Goal: Task Accomplishment & Management: Manage account settings

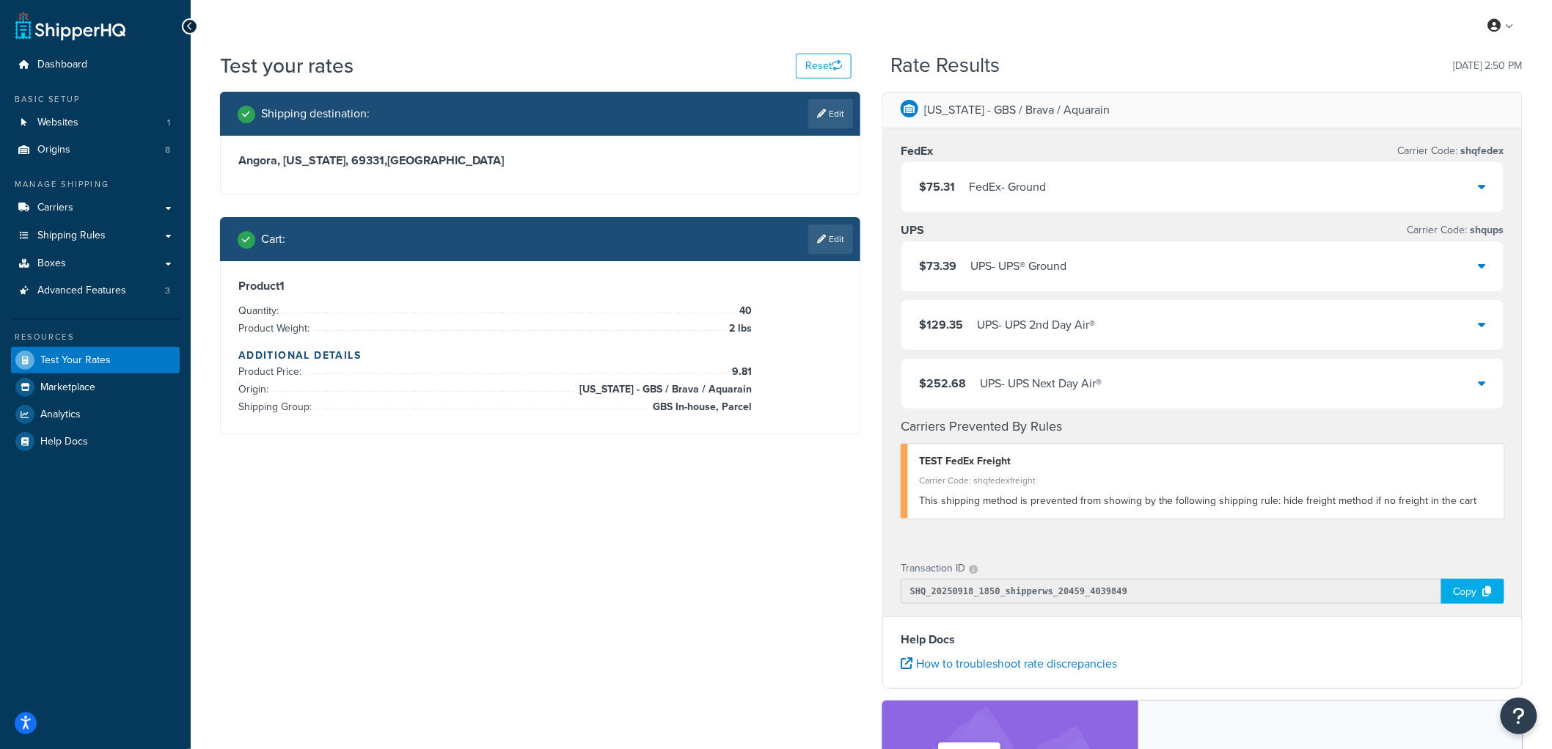
click at [871, 202] on div "Iowa - GBS / Brava / Aquarain FedEx Carrier Code: shqfedex $75.31 FedEx - Groun…" at bounding box center [1202, 528] width 662 height 873
click at [819, 232] on link "Edit" at bounding box center [830, 238] width 45 height 29
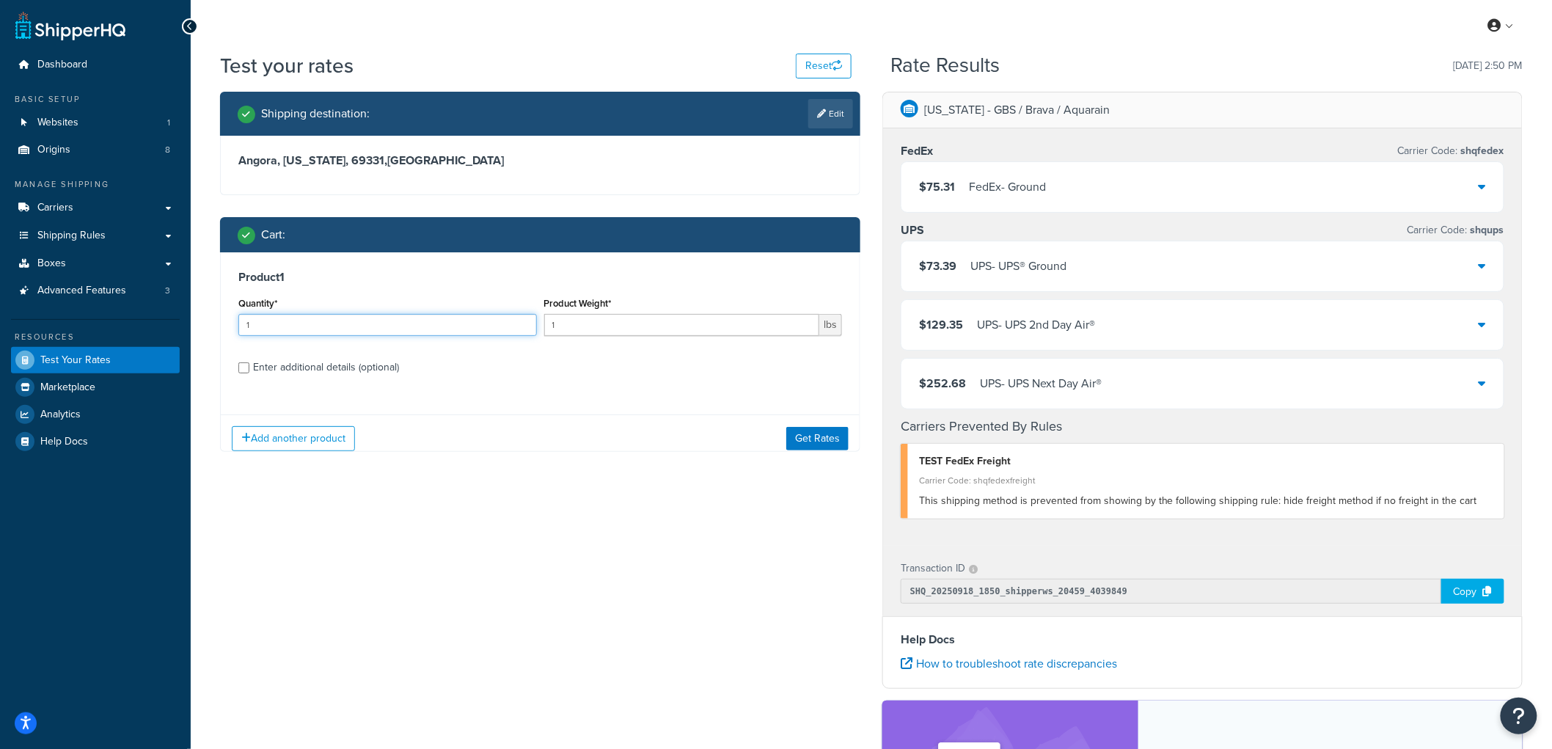
click at [359, 323] on input "1" at bounding box center [387, 325] width 298 height 22
type input "10"
click at [581, 320] on input "1" at bounding box center [682, 325] width 276 height 22
click at [288, 359] on div "Enter additional details (optional)" at bounding box center [326, 367] width 146 height 21
click at [249, 362] on input "Enter additional details (optional)" at bounding box center [243, 367] width 11 height 11
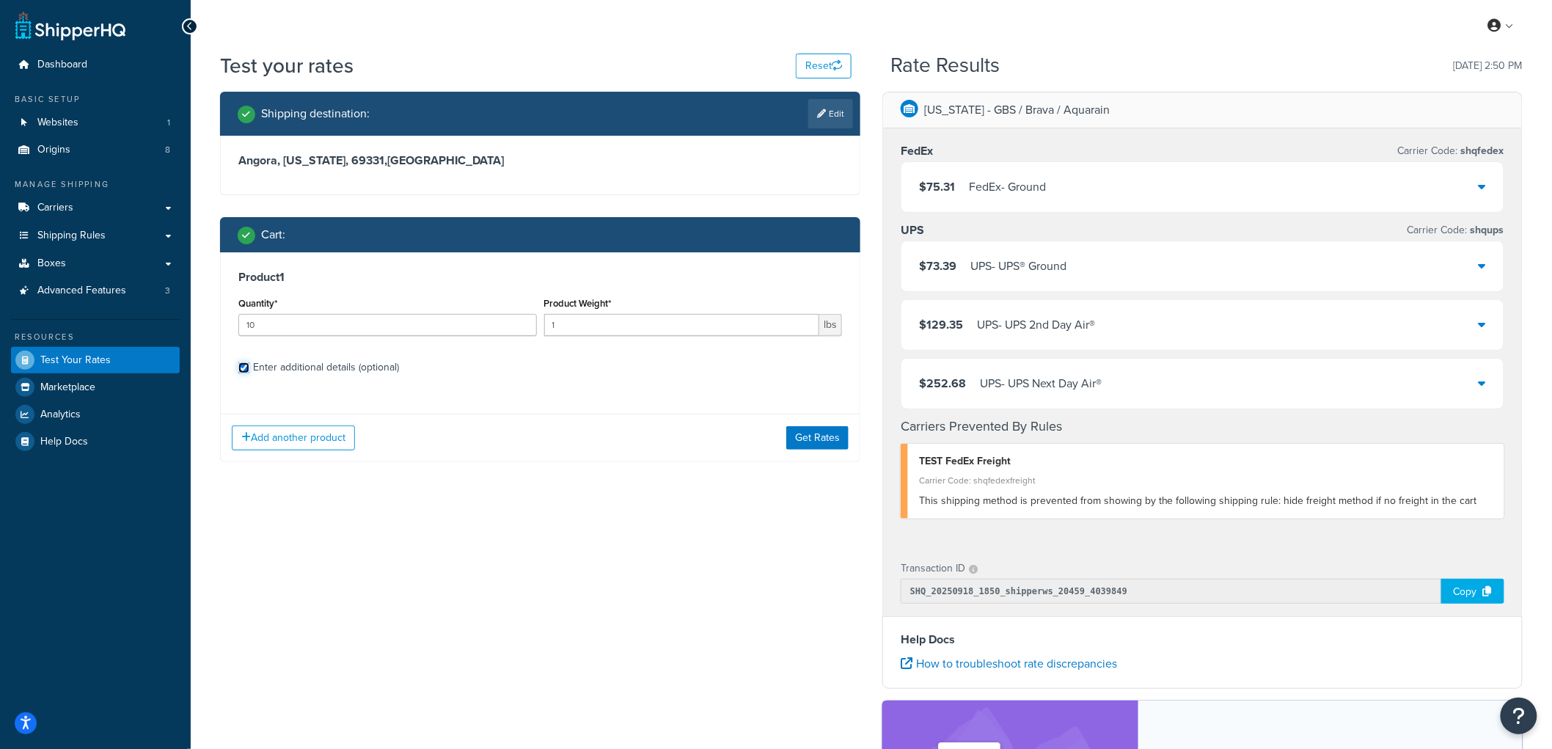
checkbox input "true"
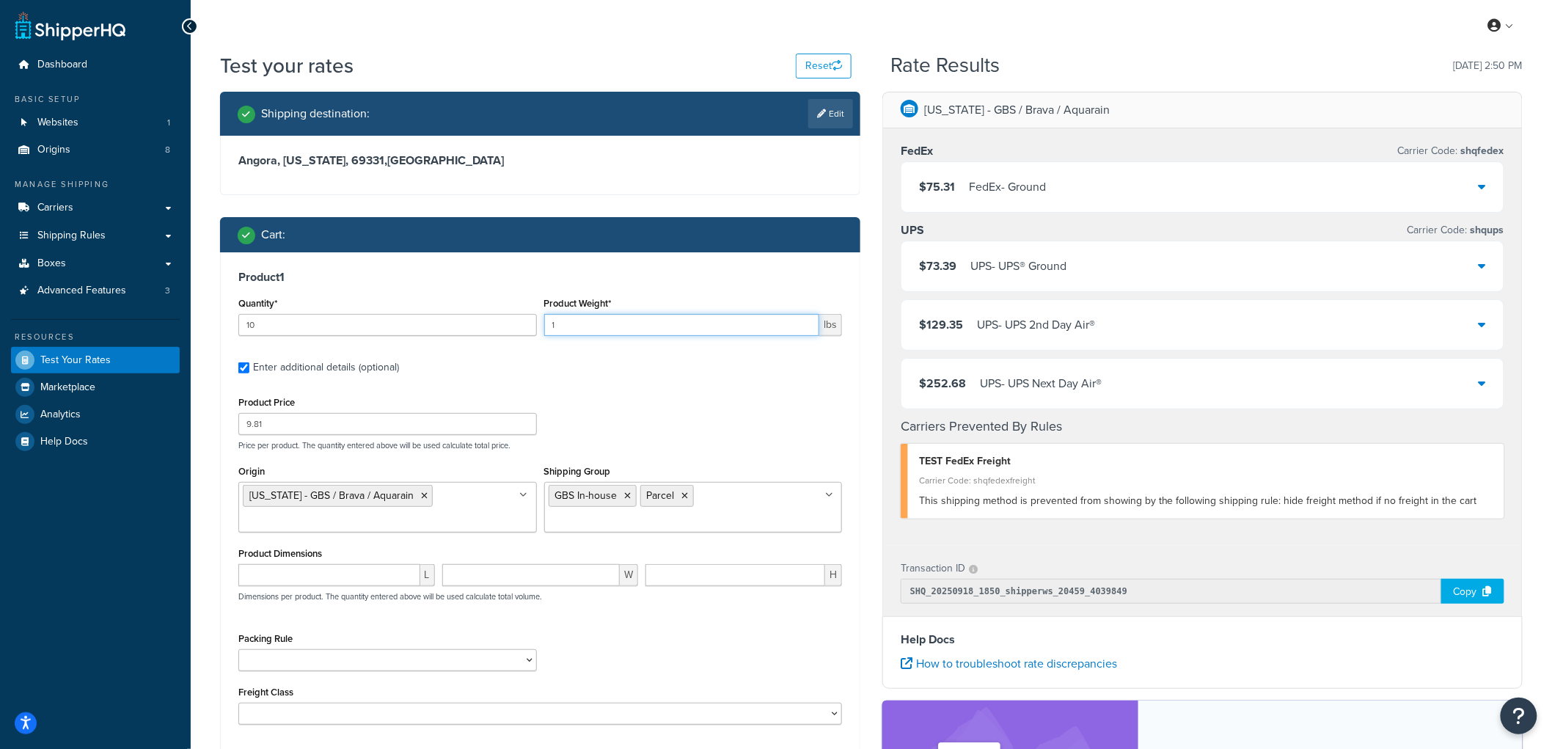
click at [570, 319] on input "1" at bounding box center [682, 325] width 276 height 22
type input "2"
click at [601, 281] on h3 "Product 1" at bounding box center [539, 277] width 603 height 15
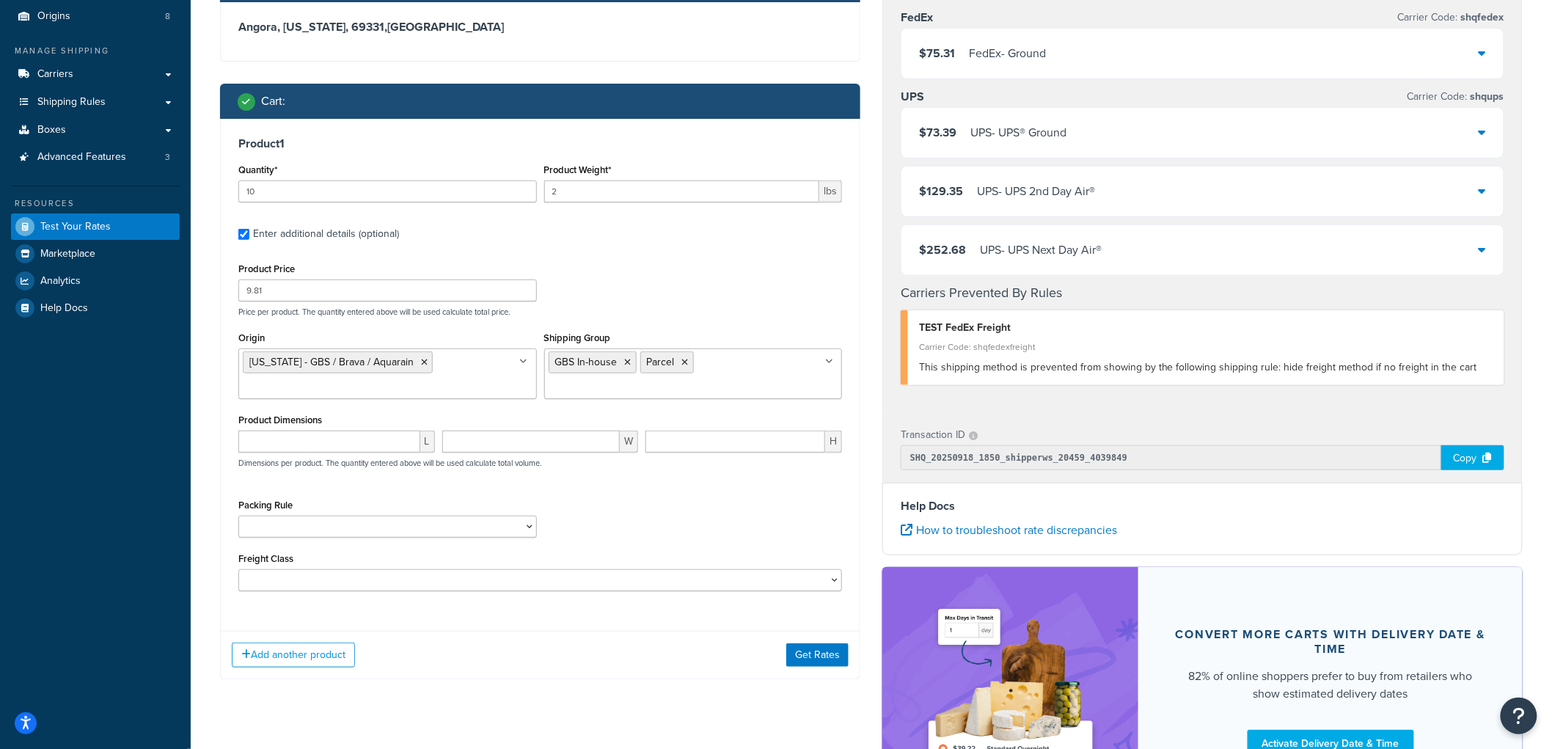
scroll to position [244, 0]
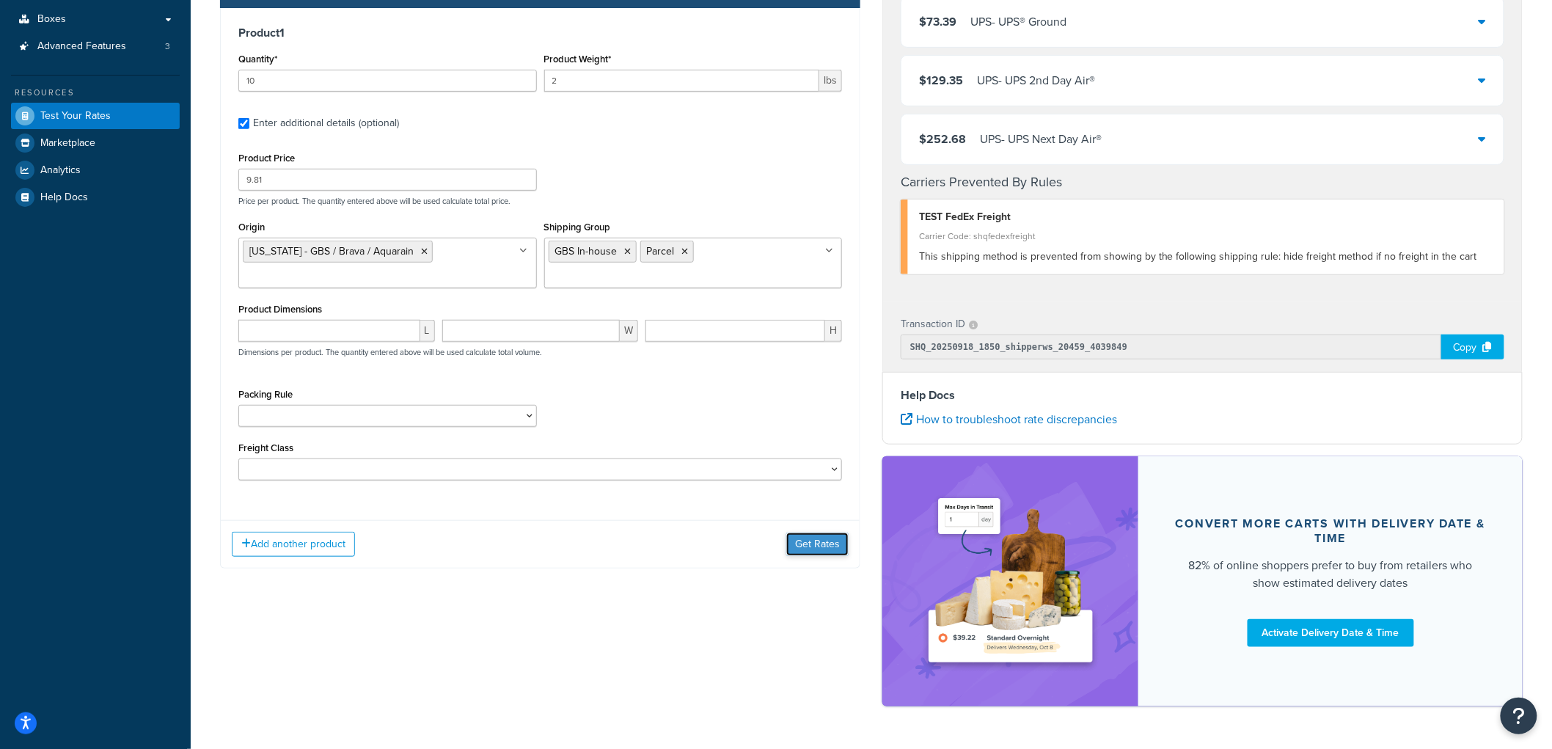
click at [821, 547] on button "Get Rates" at bounding box center [817, 543] width 62 height 23
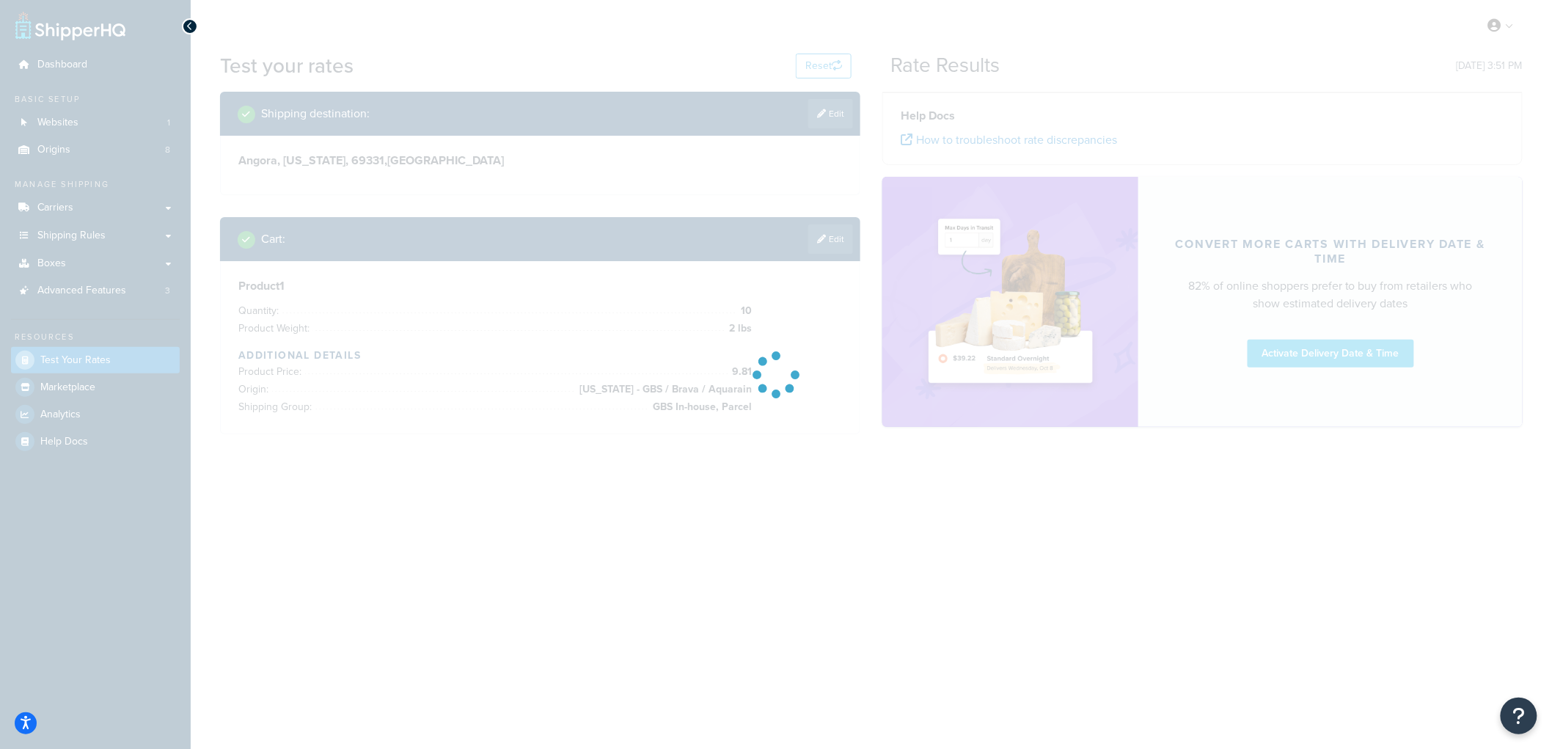
scroll to position [0, 0]
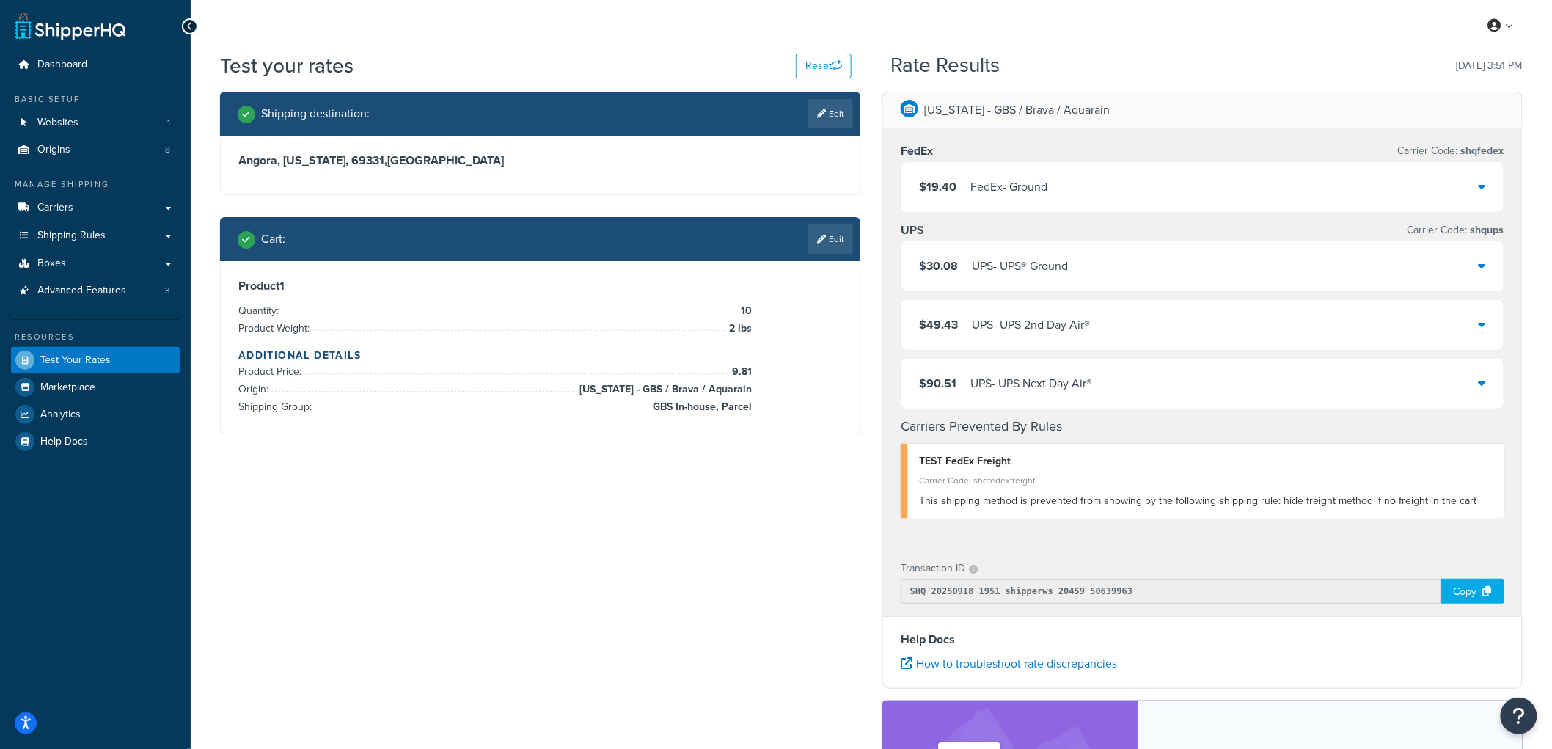
click at [880, 202] on div "Iowa - GBS / Brava / Aquarain FedEx Carrier Code: shqfedex $19.40 FedEx - Groun…" at bounding box center [1202, 528] width 662 height 873
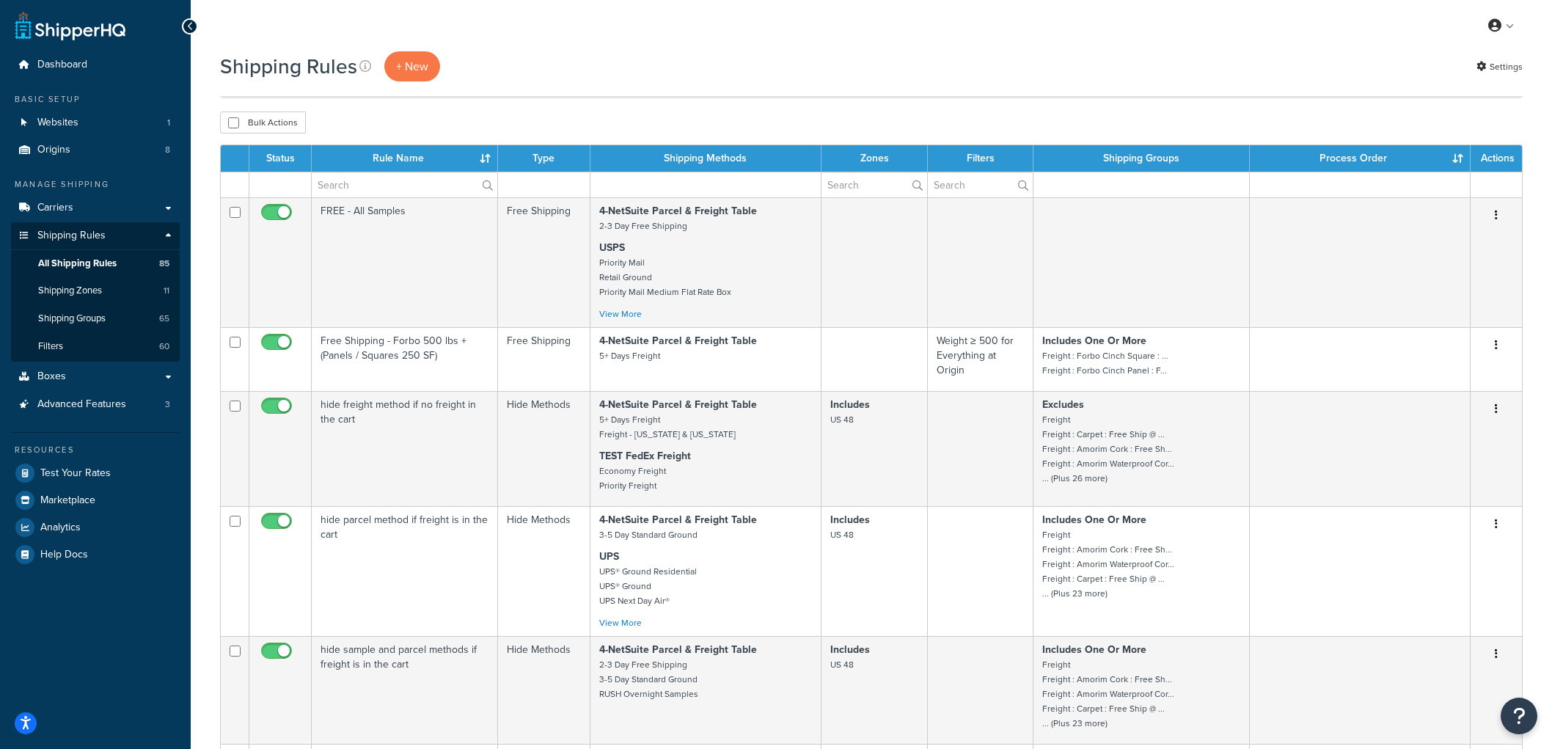
select select "100"
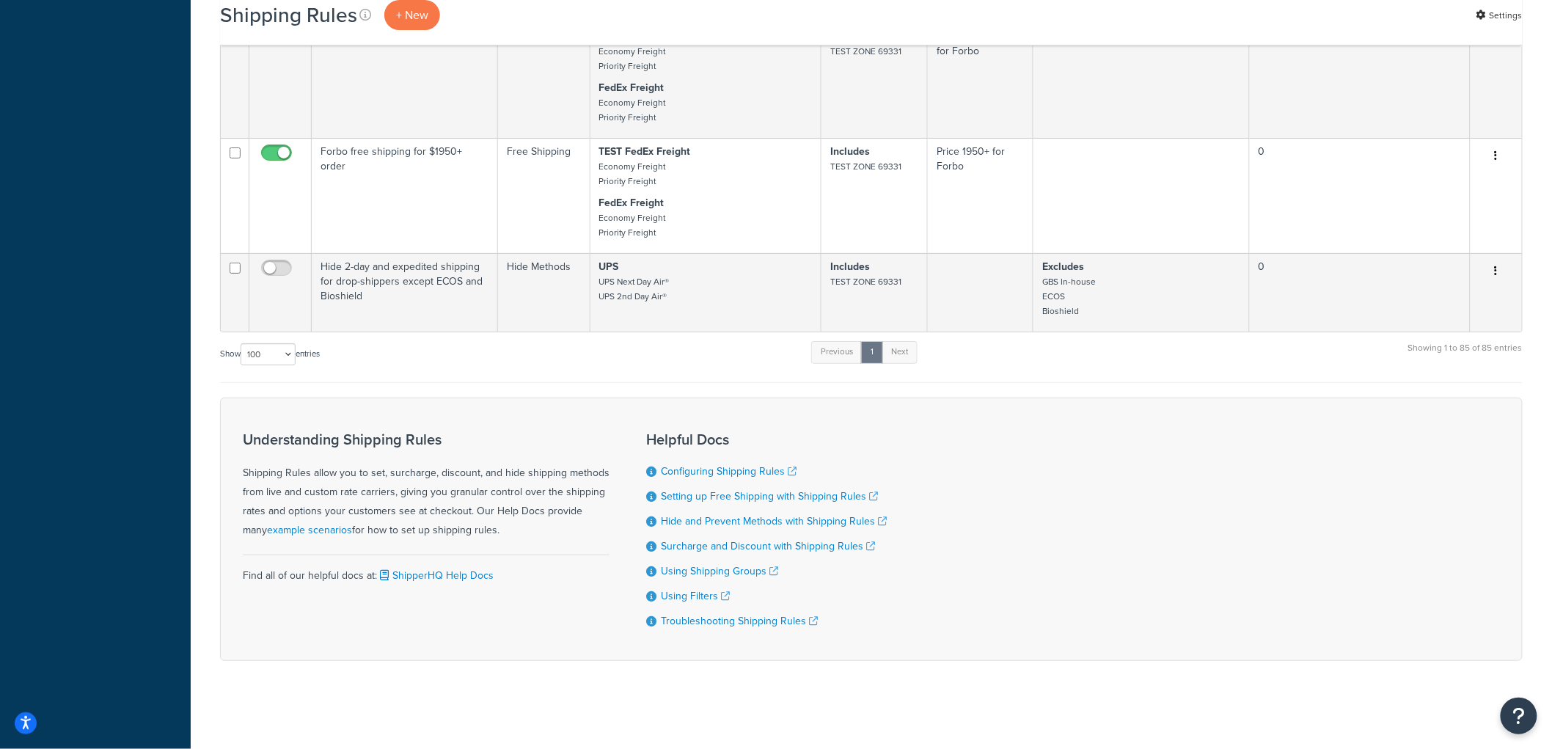
click at [353, 290] on td "Hide 2-day and expedited shipping for drop-shippers except ECOS and Bioshield" at bounding box center [405, 292] width 186 height 78
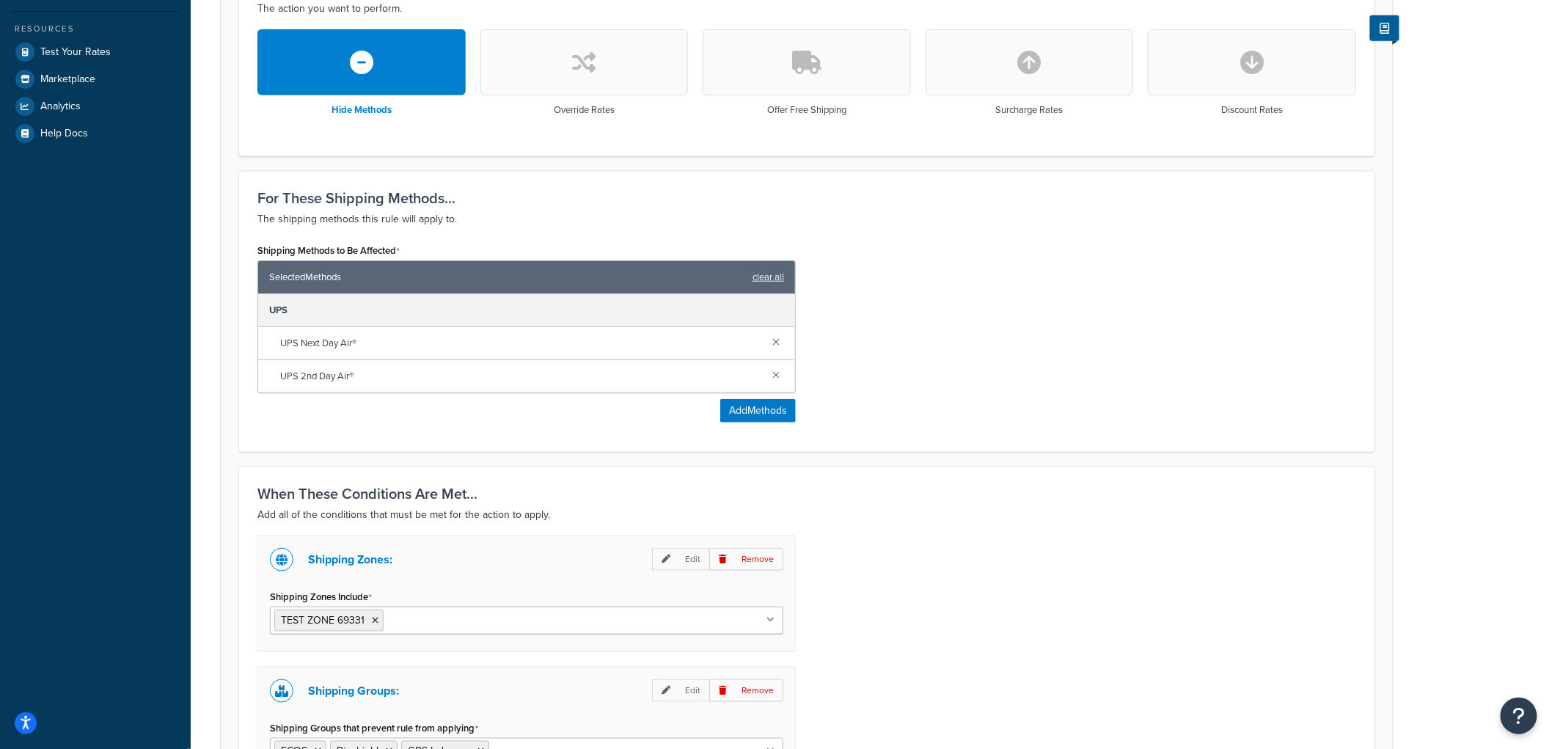
scroll to position [488, 0]
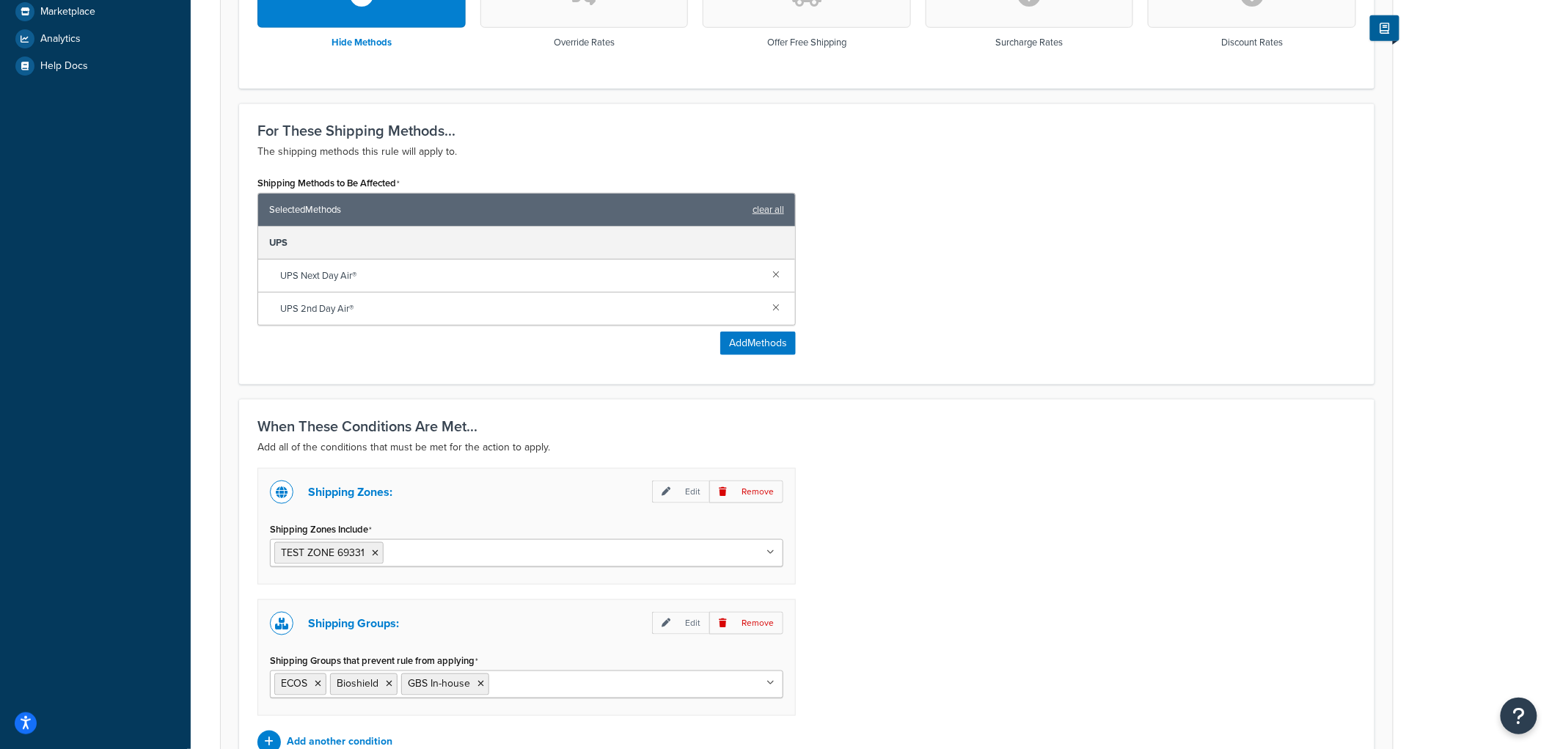
click at [943, 297] on div "Shipping Methods to Be Affected Selected Methods clear all UPS UPS Next Day Air…" at bounding box center [806, 269] width 1120 height 194
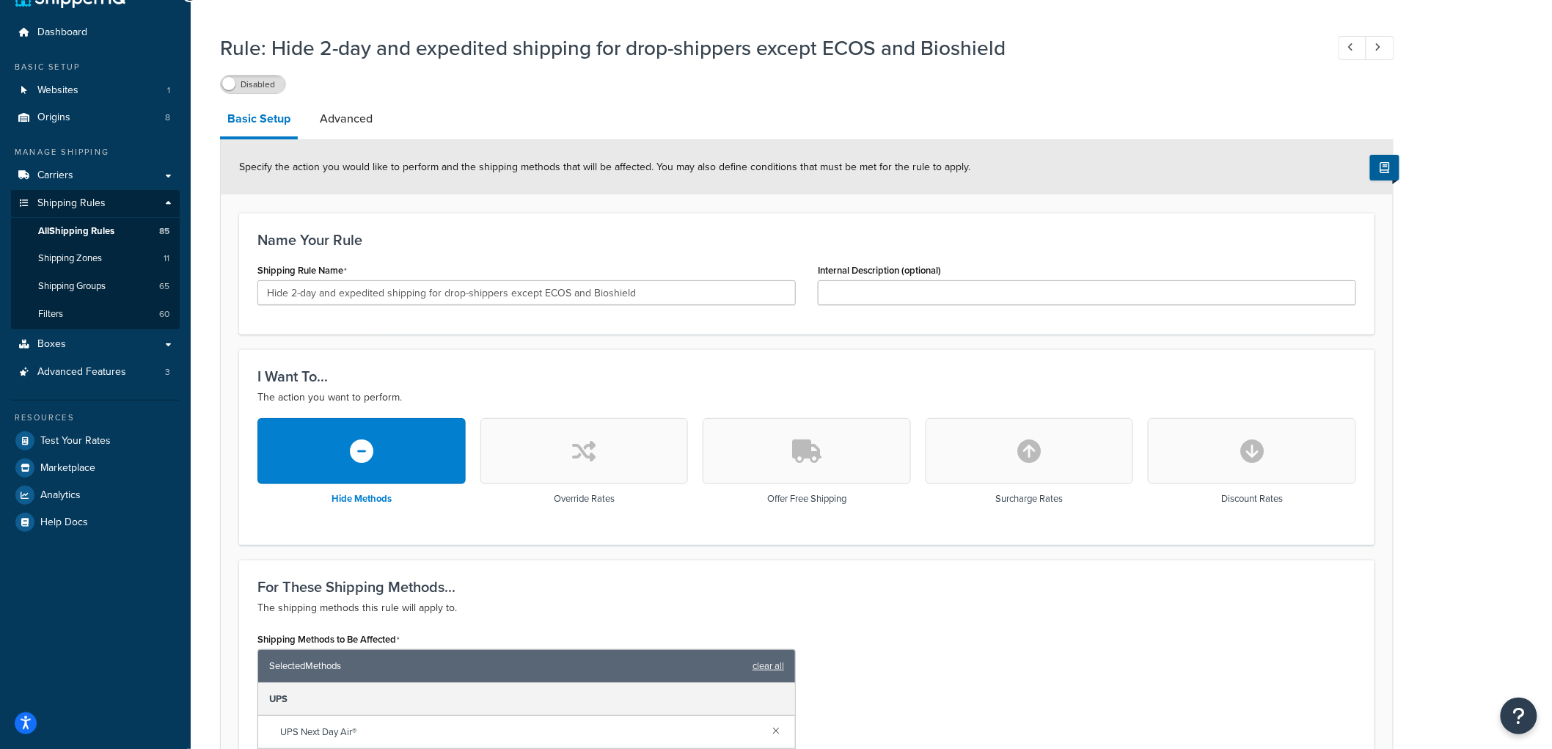
scroll to position [0, 0]
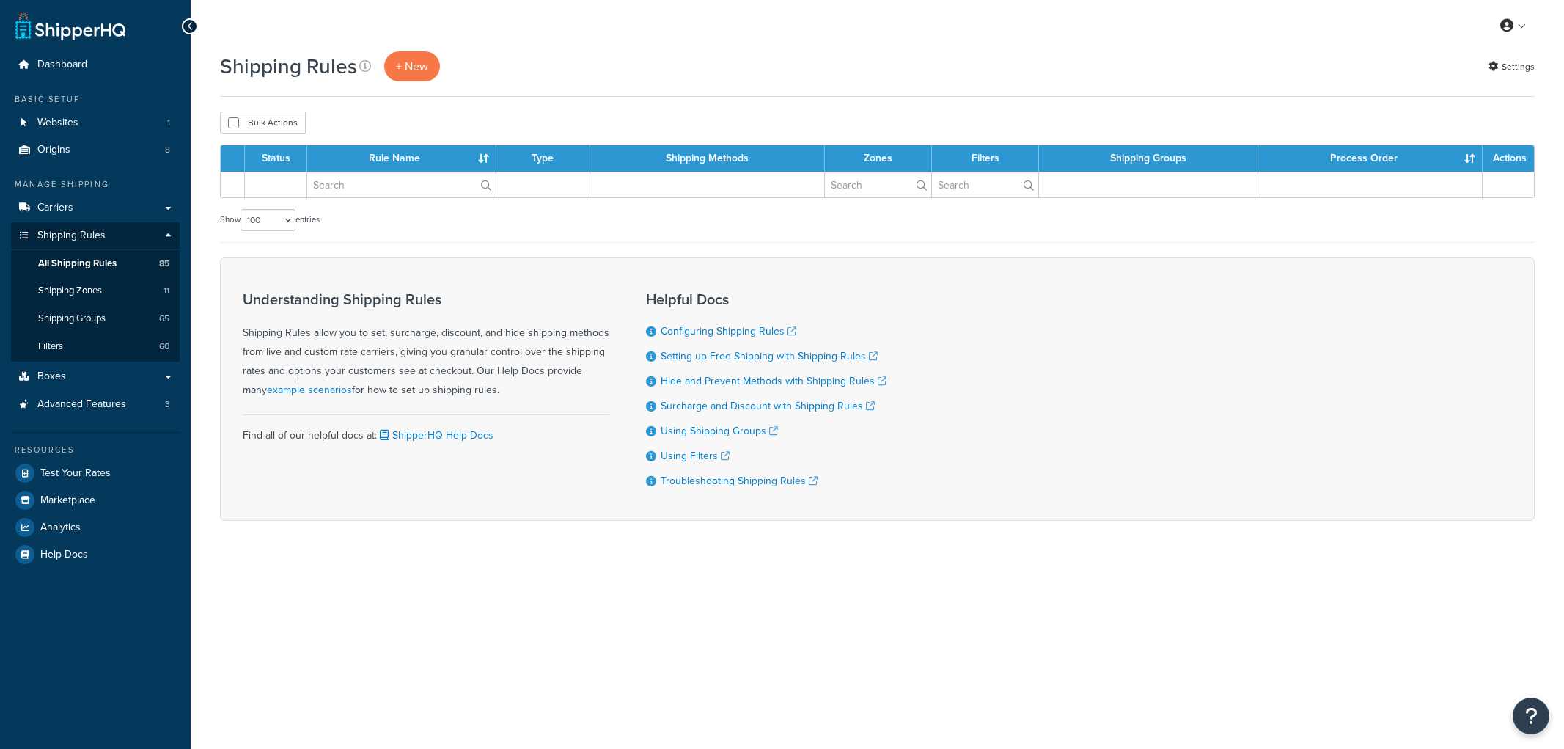
select select "100"
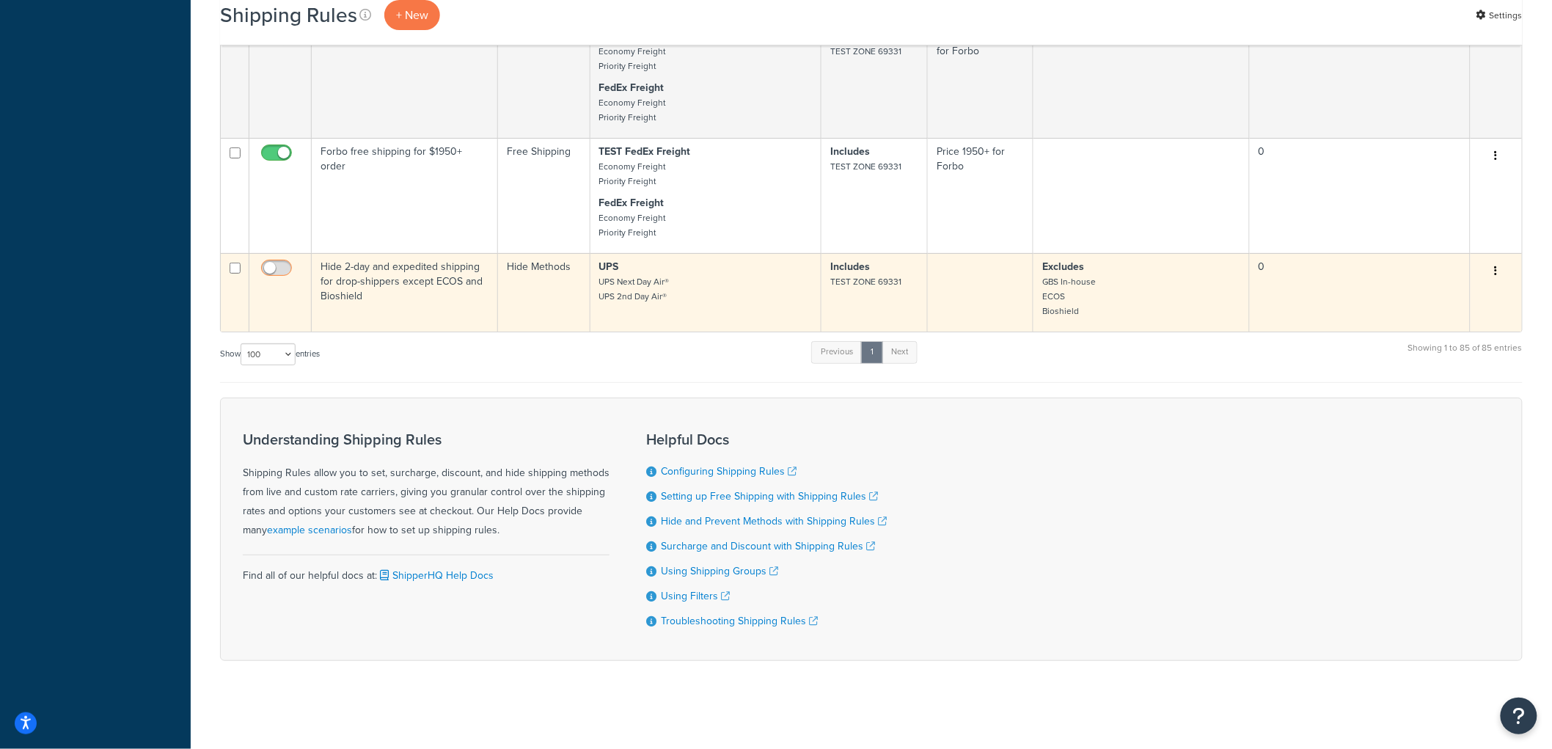
click at [271, 263] on input "checkbox" at bounding box center [278, 272] width 40 height 18
checkbox input "true"
click at [404, 285] on td "Hide 2-day and expedited shipping for drop-shippers except ECOS and Bioshield" at bounding box center [405, 292] width 186 height 78
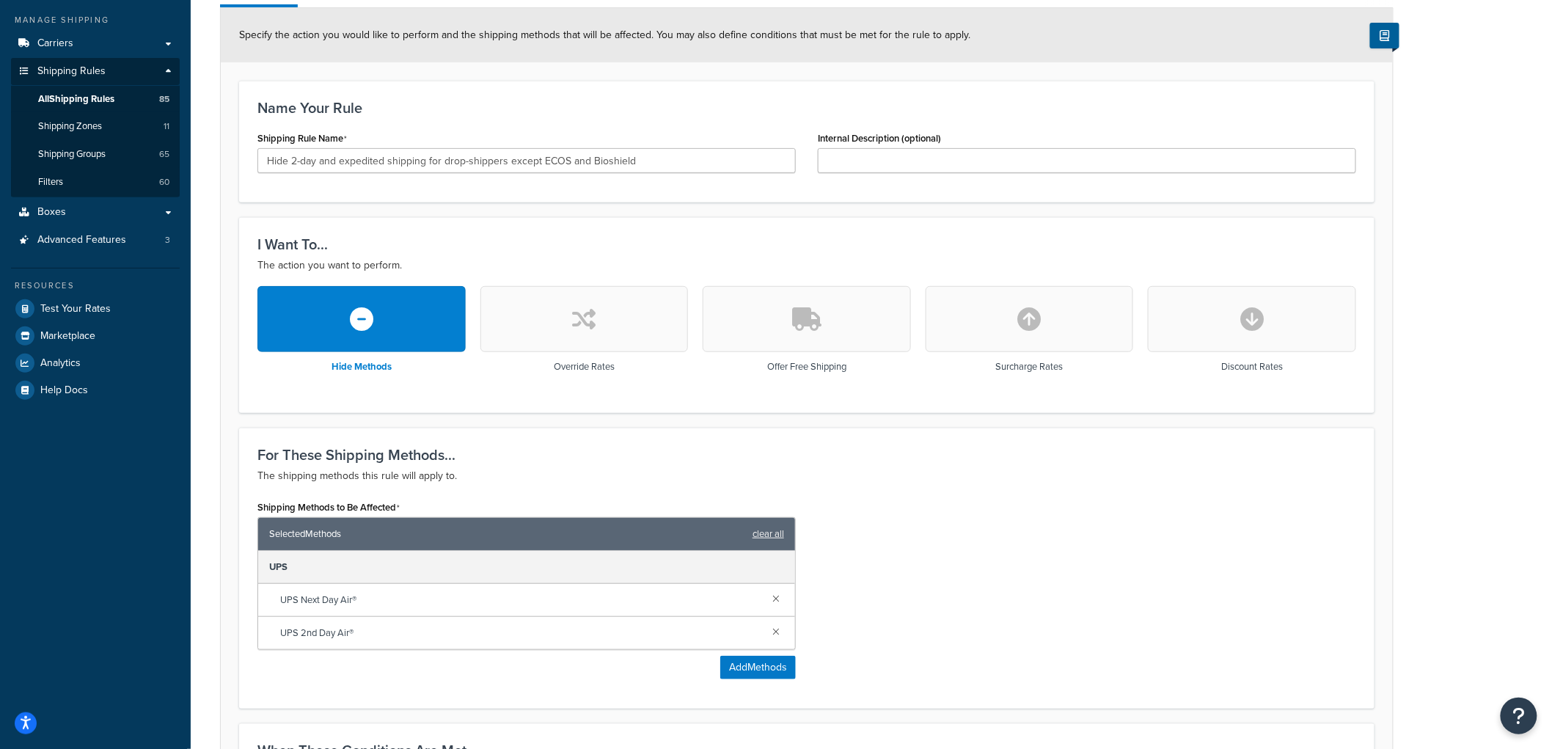
scroll to position [77, 0]
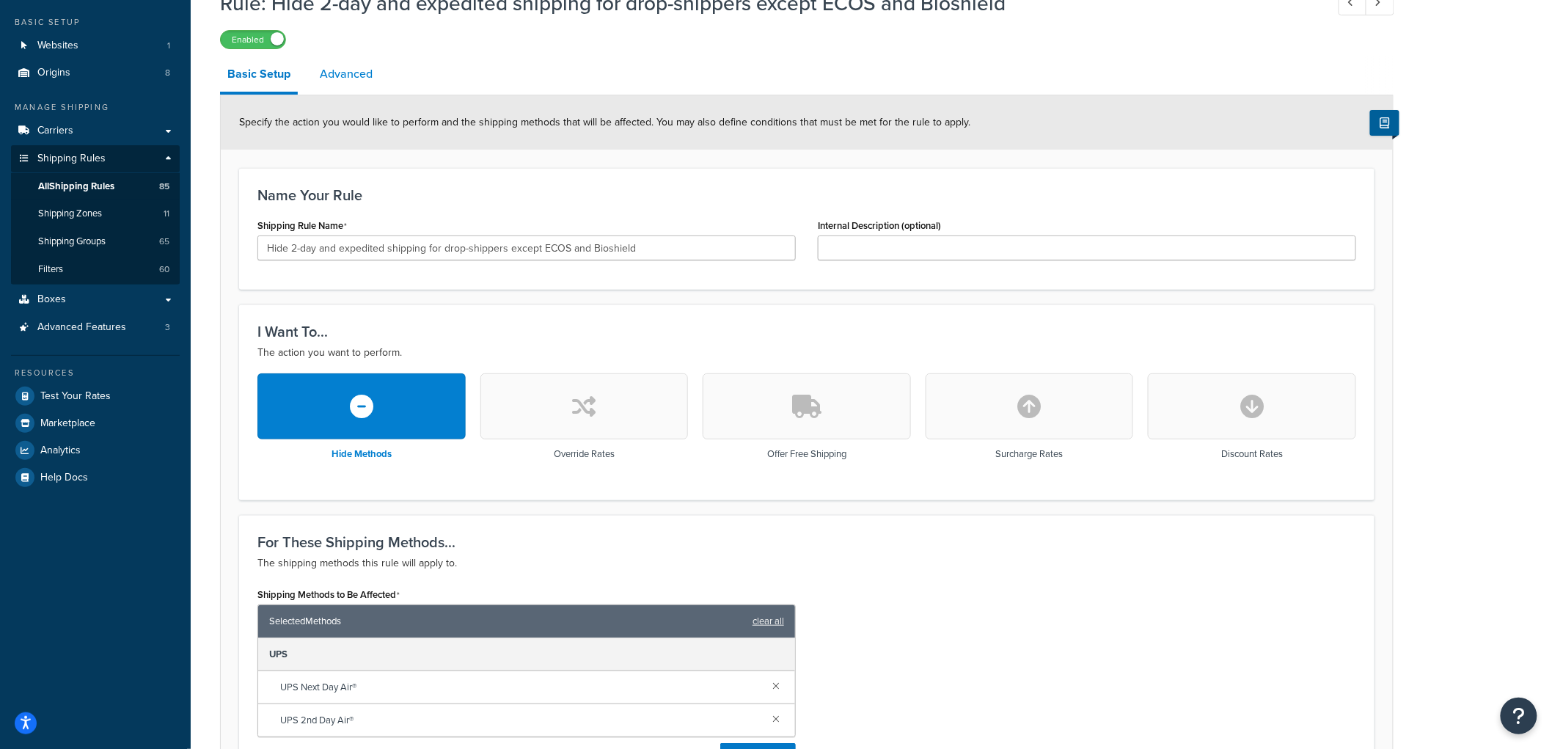
click at [338, 78] on link "Advanced" at bounding box center [345, 73] width 67 height 35
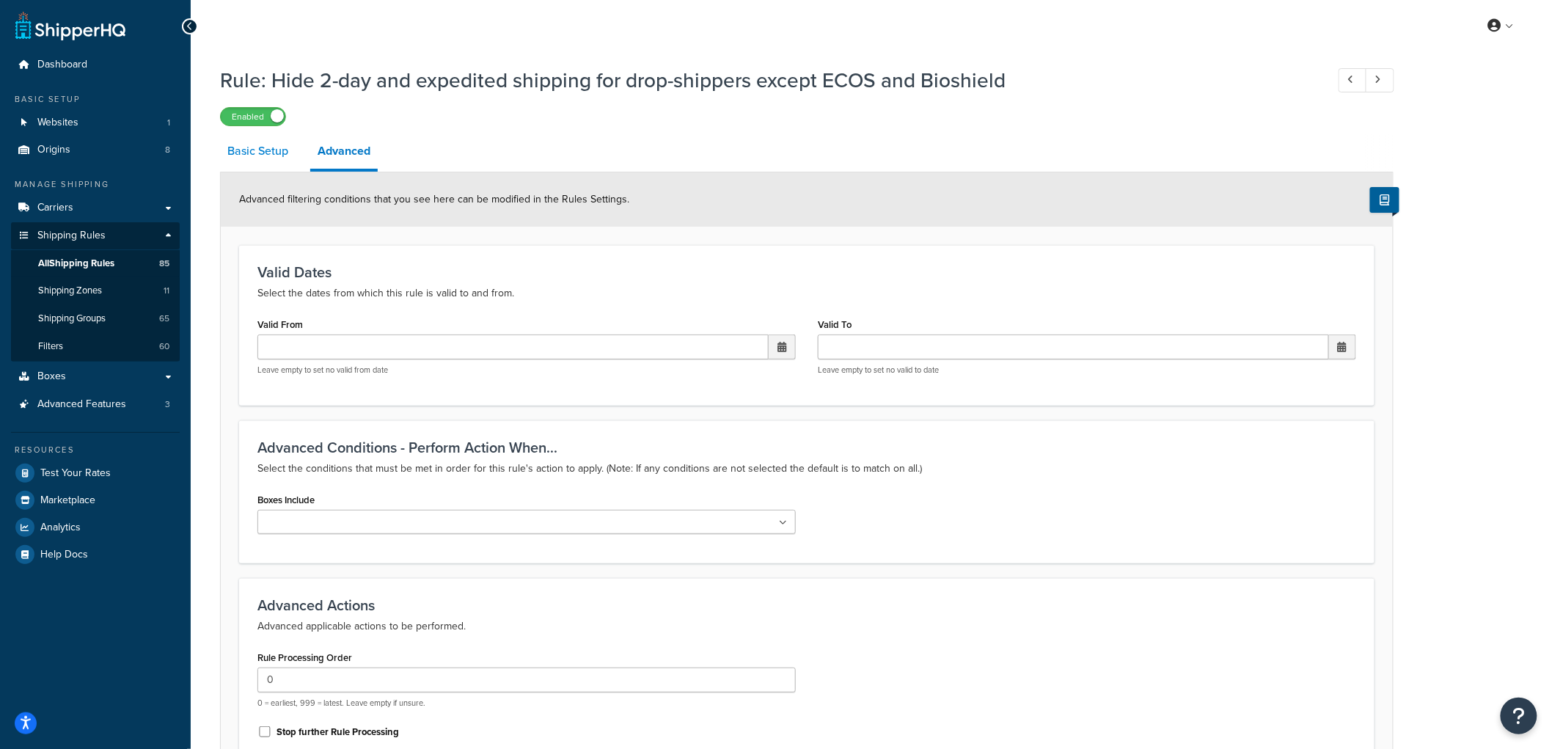
click at [268, 144] on link "Basic Setup" at bounding box center [258, 150] width 76 height 35
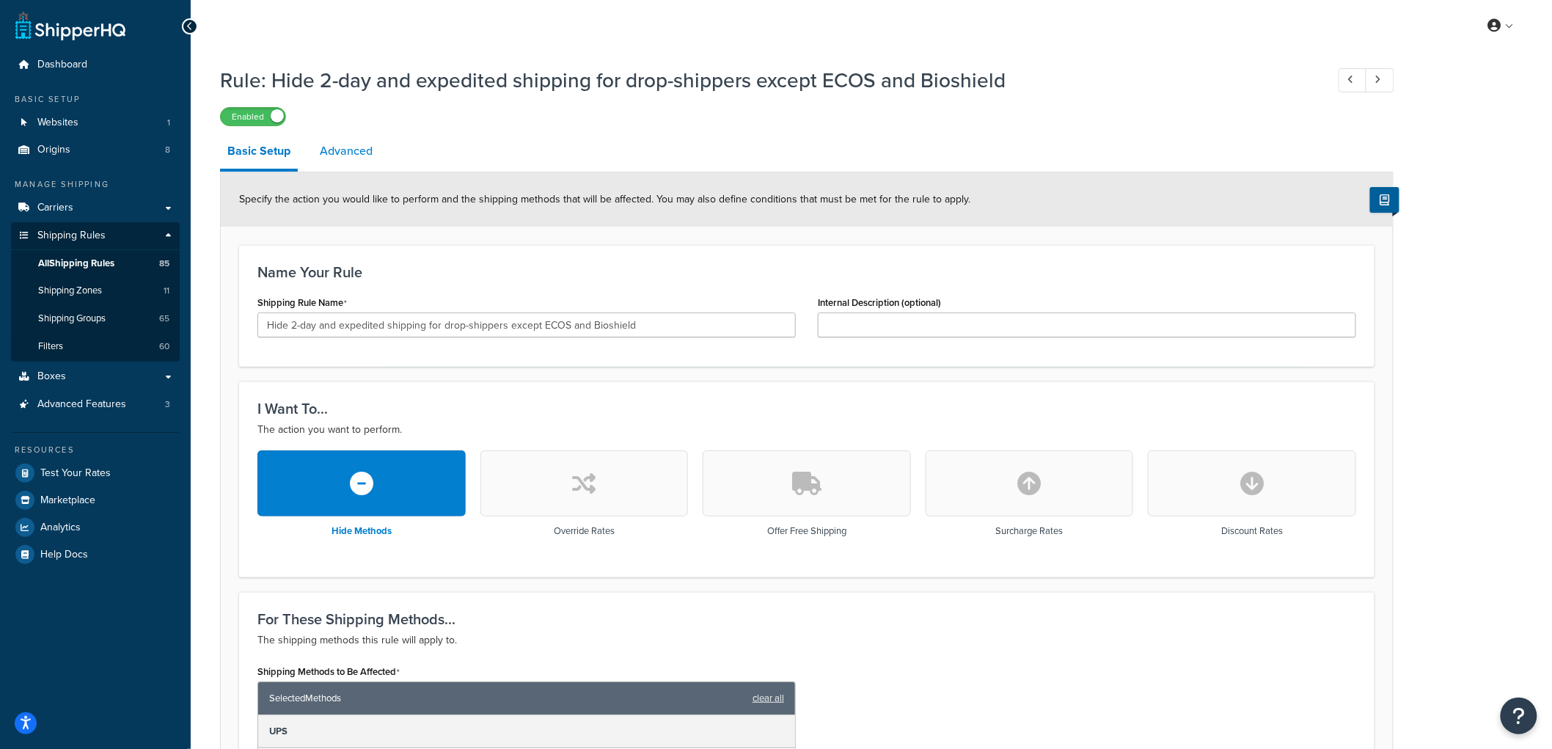
click at [364, 159] on link "Advanced" at bounding box center [345, 150] width 67 height 35
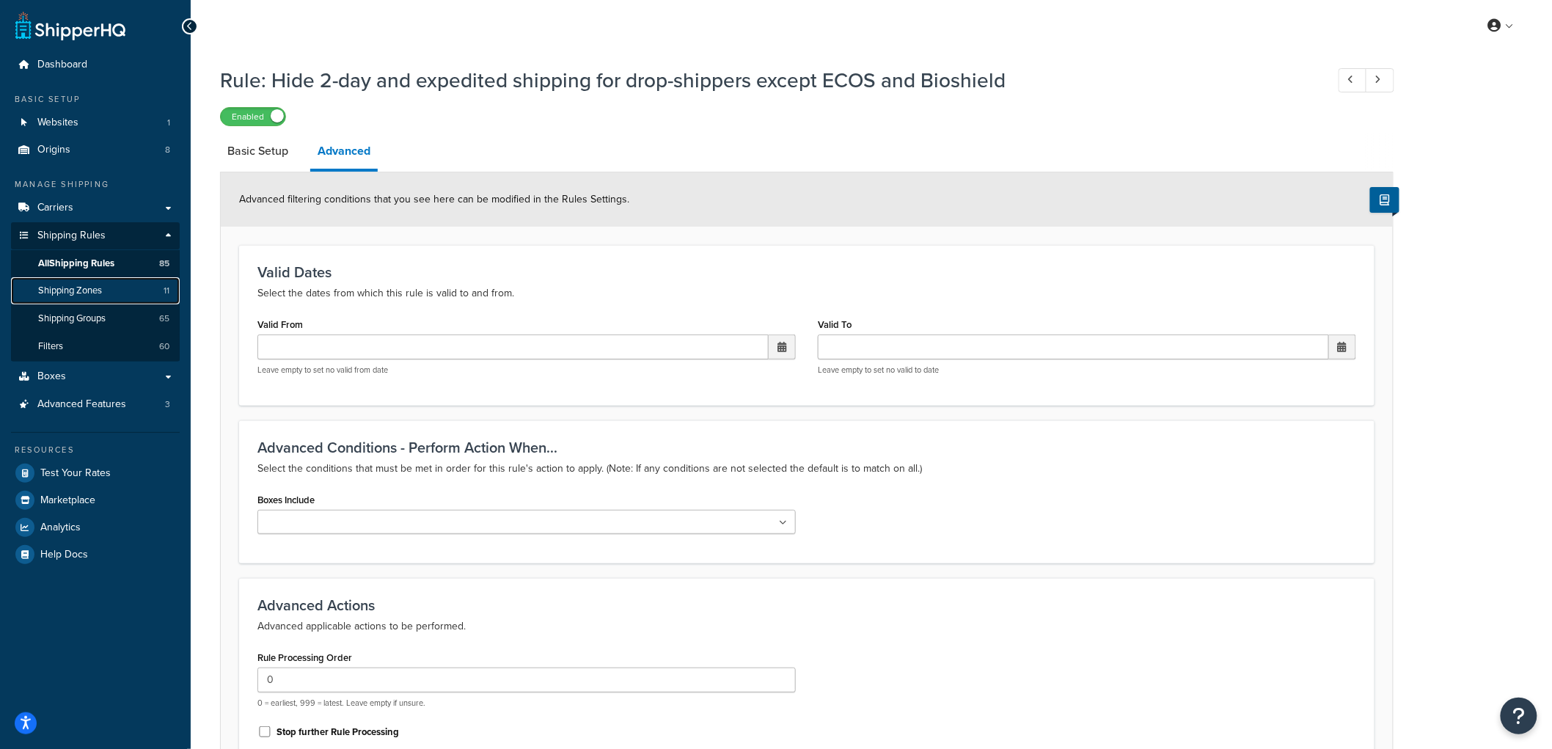
click at [82, 286] on span "Shipping Zones" at bounding box center [70, 291] width 64 height 12
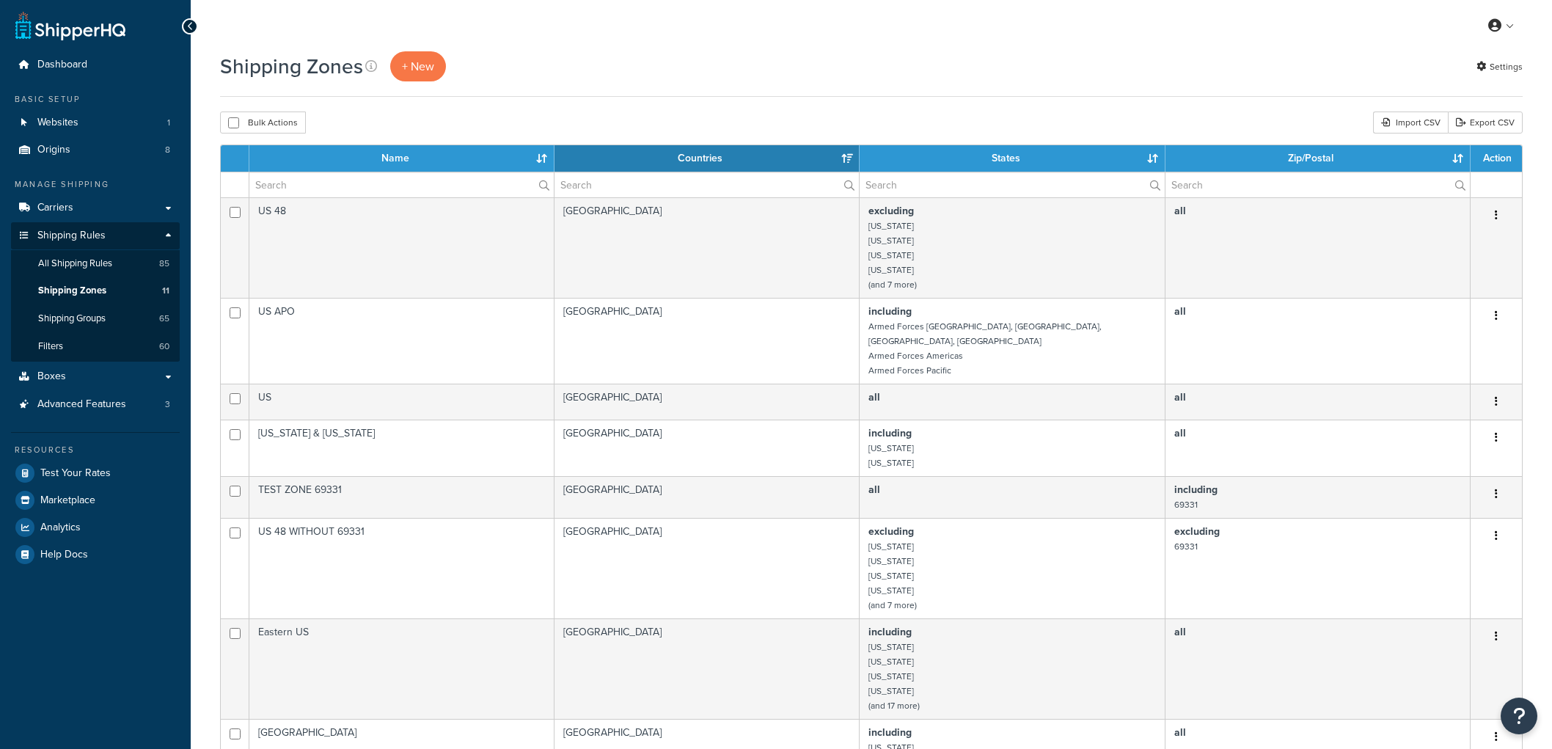
select select "15"
